Goal: Task Accomplishment & Management: Manage account settings

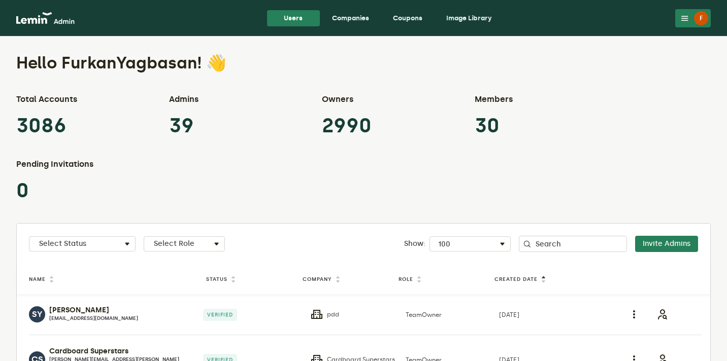
click at [350, 25] on link "Companies" at bounding box center [350, 18] width 53 height 16
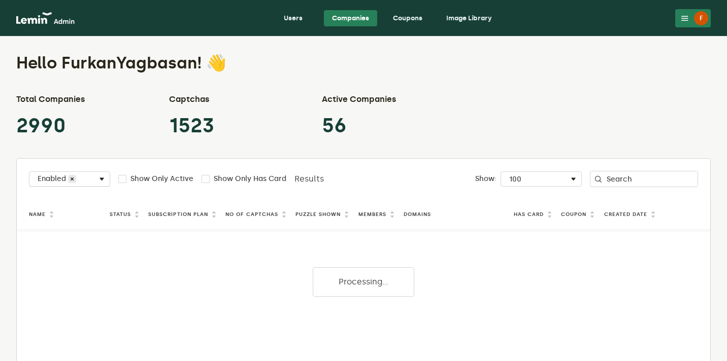
click at [86, 184] on div "Select Status Enabled" at bounding box center [69, 181] width 80 height 12
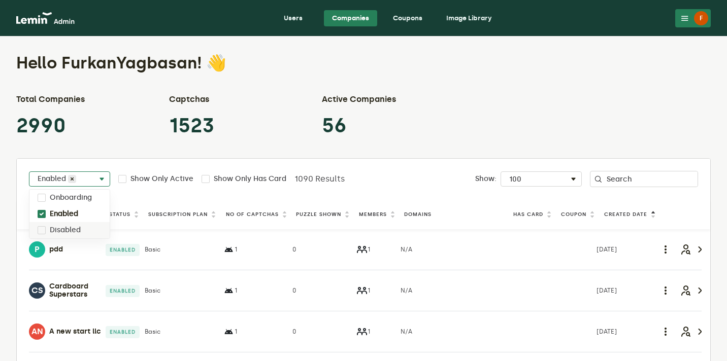
click at [77, 231] on label "Disabled" at bounding box center [65, 230] width 31 height 8
checkbox input "true"
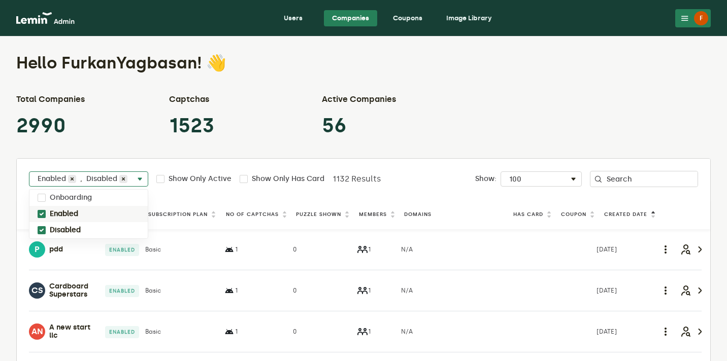
click at [85, 215] on div "Enabled" at bounding box center [88, 214] width 118 height 16
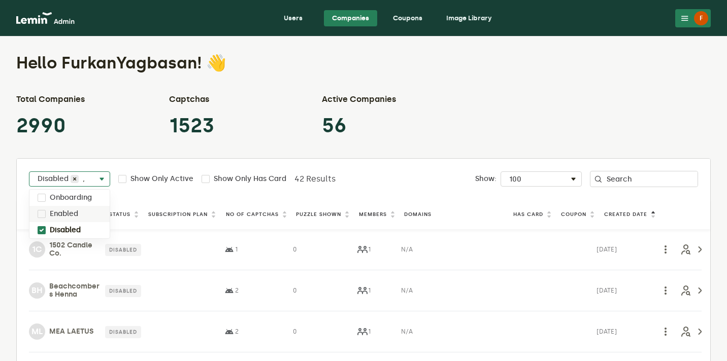
click at [85, 215] on div "Enabled" at bounding box center [69, 214] width 80 height 16
checkbox input "true"
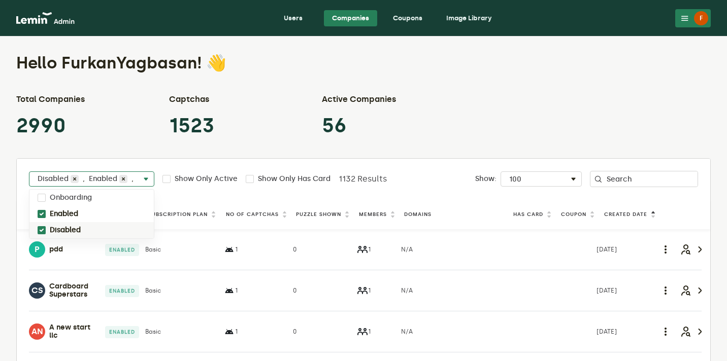
click at [82, 228] on div "Disabled" at bounding box center [91, 230] width 124 height 16
checkbox input "false"
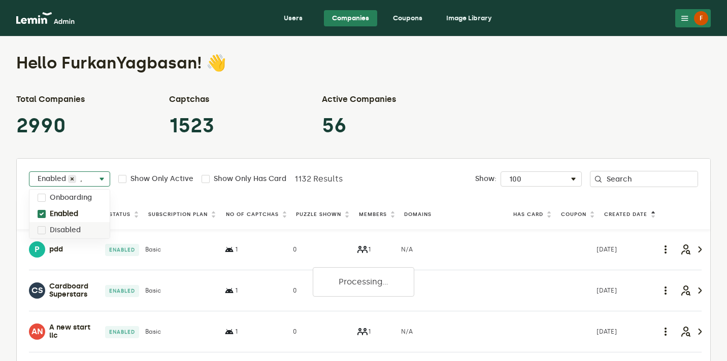
click at [421, 133] on div "Total Companies 2990 Captchas 1523 Active Companies 56" at bounding box center [363, 115] width 694 height 45
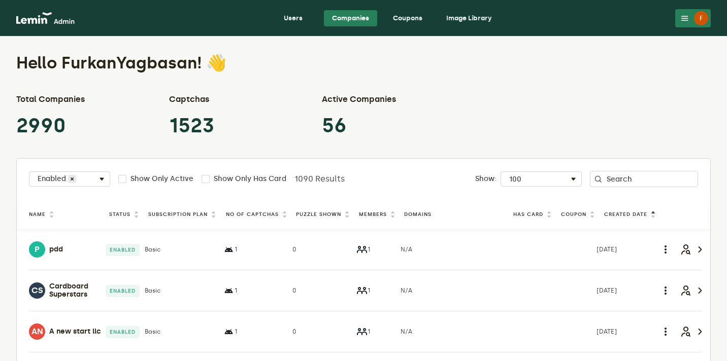
click at [310, 214] on label "Puzzle Shown" at bounding box center [318, 215] width 45 height 8
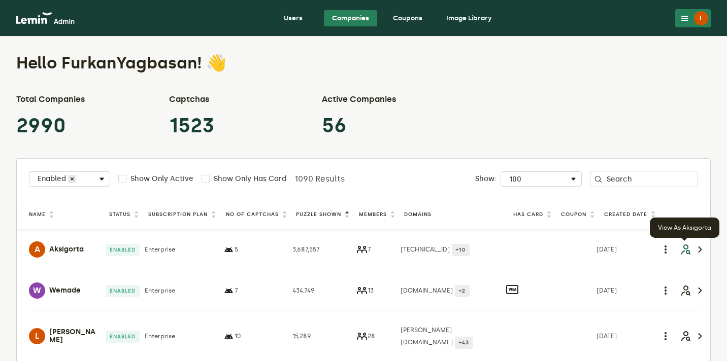
click at [680, 254] on icon "button" at bounding box center [685, 250] width 12 height 12
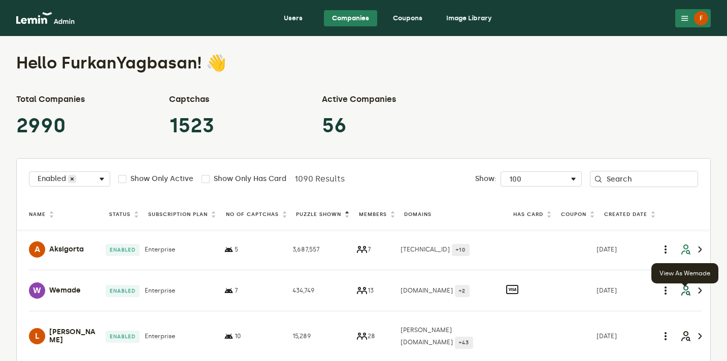
click at [683, 297] on icon "button" at bounding box center [685, 291] width 12 height 12
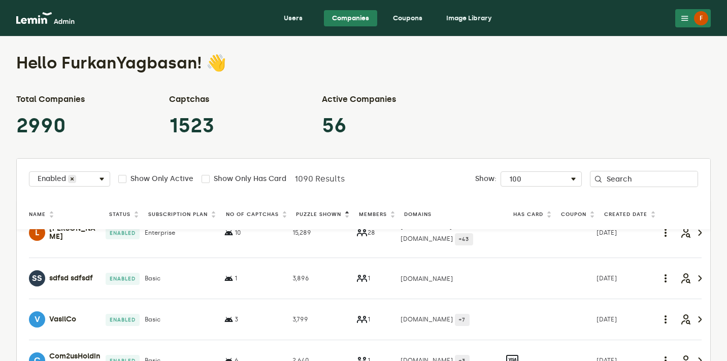
scroll to position [120, 0]
